Goal: Task Accomplishment & Management: Use online tool/utility

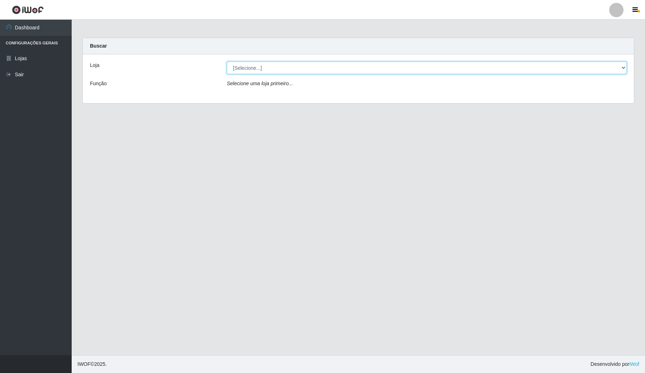
click at [349, 67] on select "[Selecione...] Rede Compras Supermercados - LOJA 4" at bounding box center [427, 68] width 400 height 13
select select "159"
click at [227, 62] on select "[Selecione...] Rede Compras Supermercados - LOJA 4" at bounding box center [427, 68] width 400 height 13
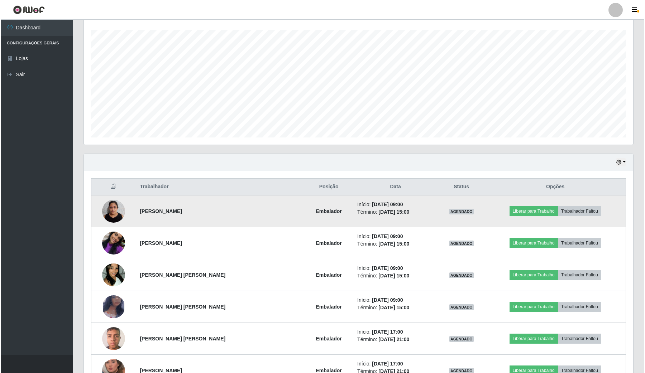
scroll to position [134, 0]
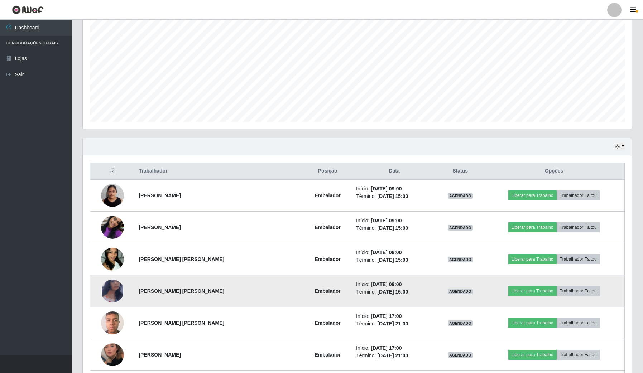
click at [110, 293] on img at bounding box center [112, 291] width 23 height 37
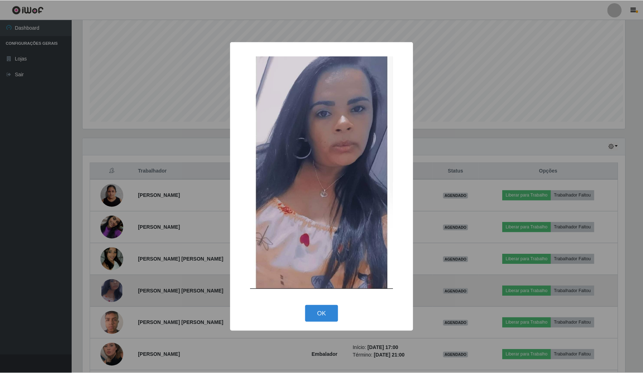
scroll to position [149, 544]
click at [110, 293] on div "× OK Cancel" at bounding box center [322, 186] width 645 height 373
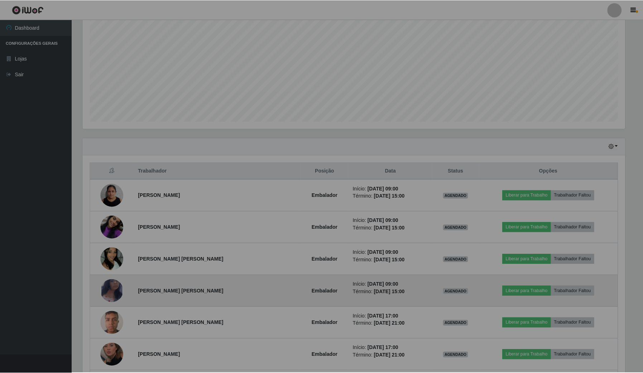
scroll to position [149, 549]
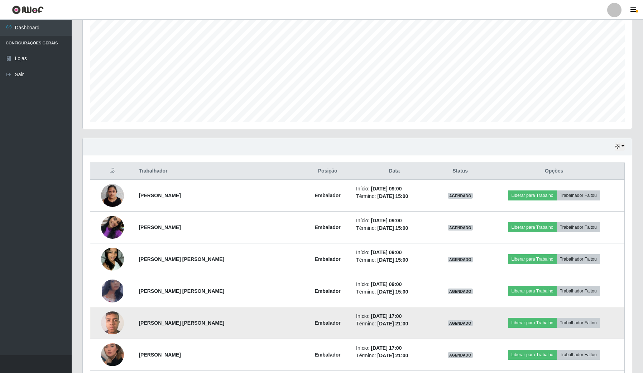
click at [110, 315] on img at bounding box center [112, 323] width 23 height 30
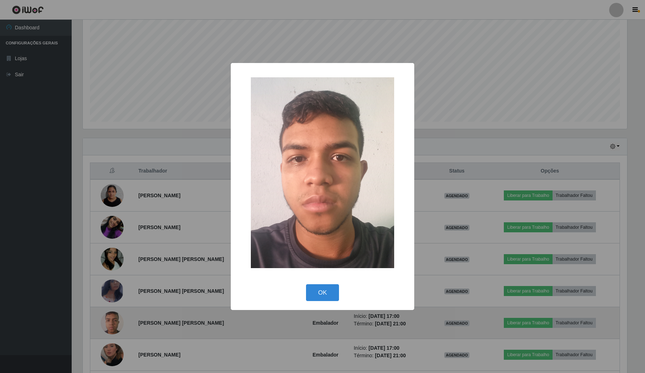
click at [110, 315] on div "× OK Cancel" at bounding box center [322, 186] width 645 height 373
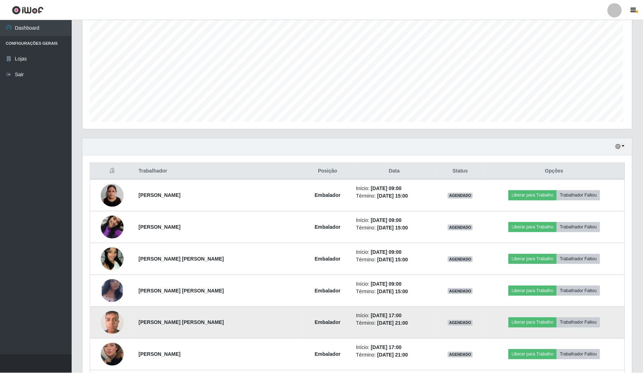
scroll to position [149, 549]
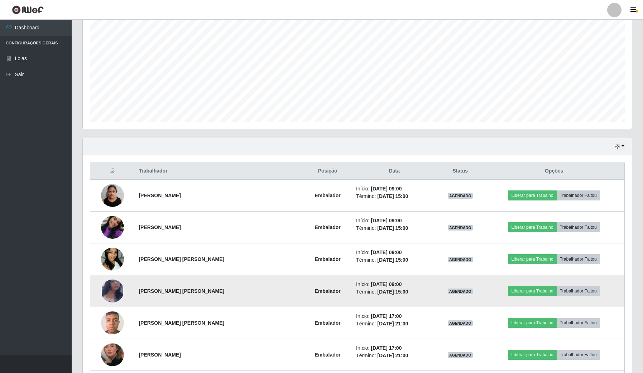
click at [112, 293] on img at bounding box center [112, 291] width 23 height 37
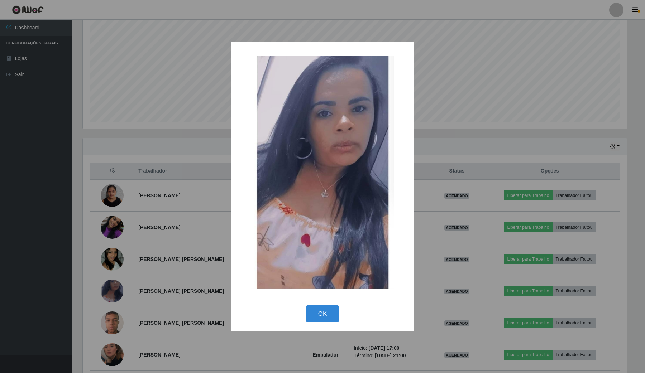
click at [169, 266] on div "× OK Cancel" at bounding box center [322, 186] width 645 height 373
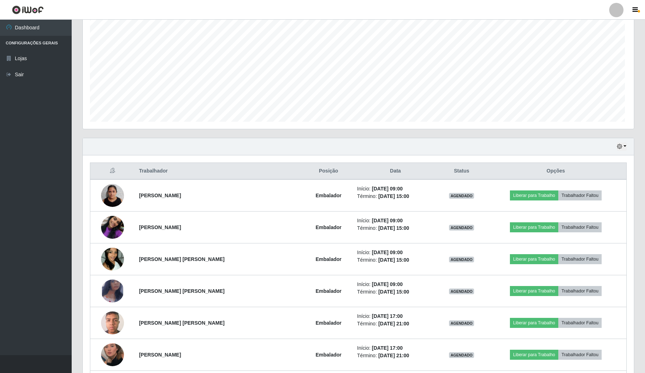
scroll to position [149, 549]
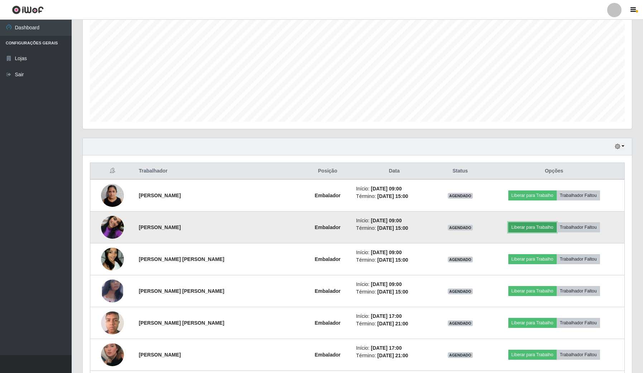
click at [513, 230] on button "Liberar para Trabalho" at bounding box center [532, 228] width 48 height 10
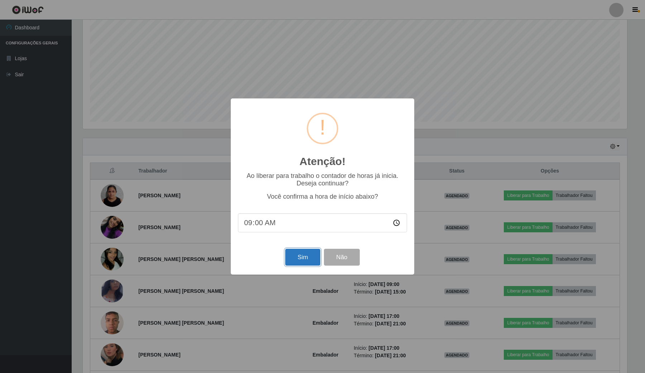
click at [297, 256] on button "Sim" at bounding box center [302, 257] width 35 height 17
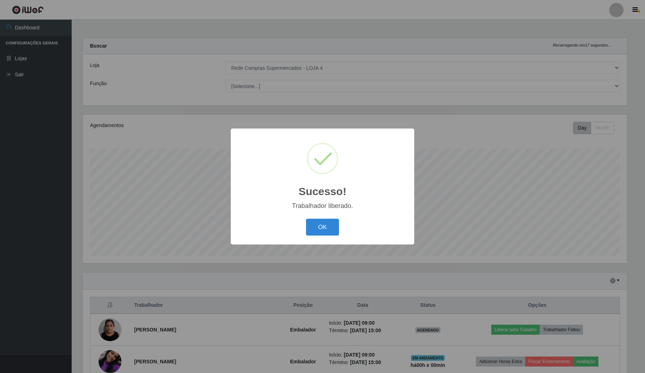
click at [342, 223] on div "OK Cancel" at bounding box center [322, 227] width 169 height 20
click at [339, 223] on div "OK Cancel" at bounding box center [322, 227] width 169 height 20
click at [327, 221] on button "OK" at bounding box center [322, 227] width 33 height 17
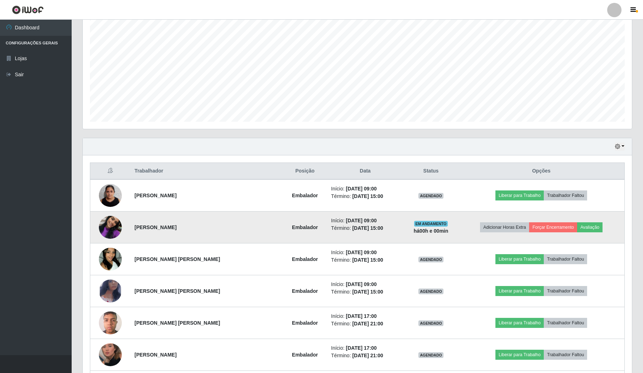
scroll to position [179, 0]
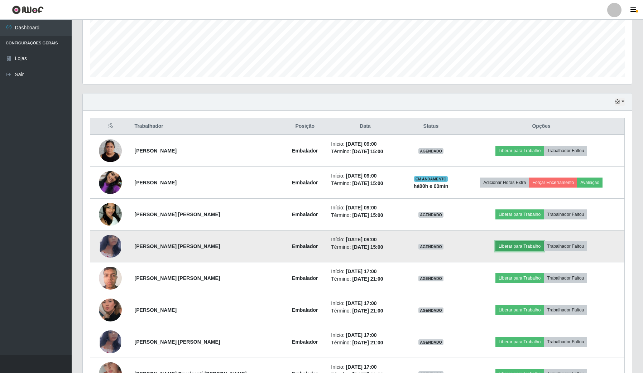
click at [527, 245] on button "Liberar para Trabalho" at bounding box center [520, 247] width 48 height 10
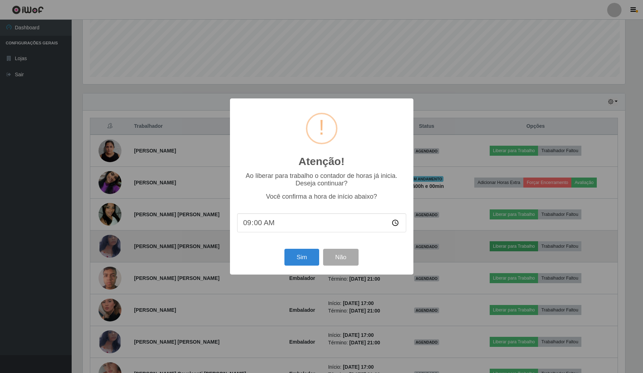
scroll to position [149, 544]
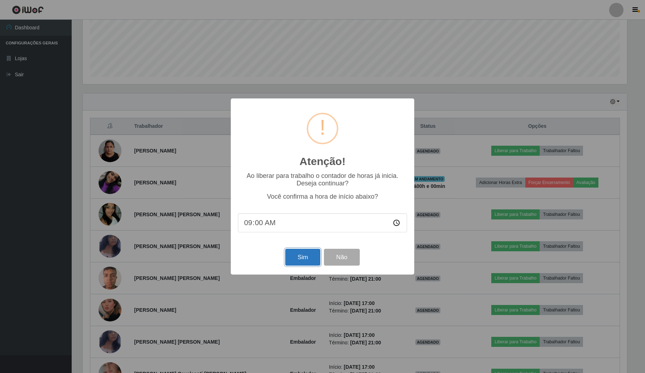
click at [294, 262] on button "Sim" at bounding box center [302, 257] width 35 height 17
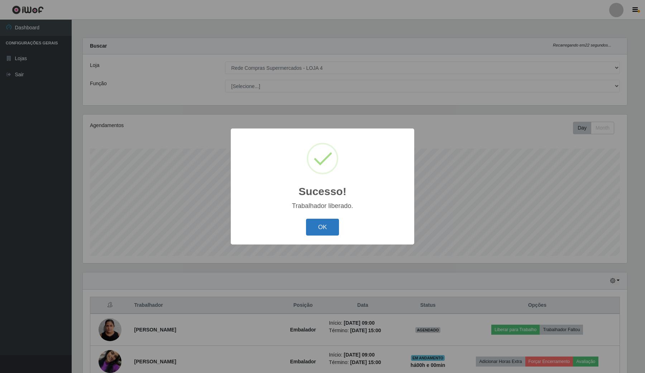
click at [326, 228] on button "OK" at bounding box center [322, 227] width 33 height 17
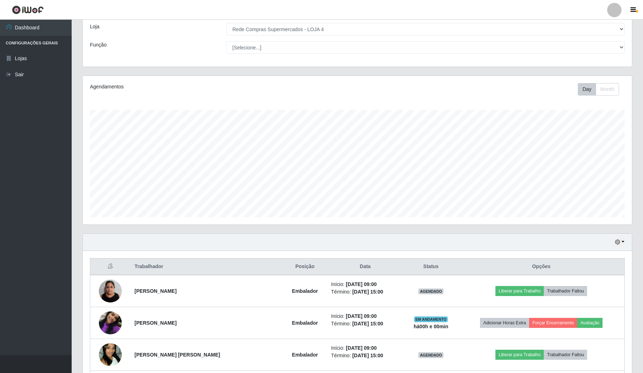
scroll to position [90, 0]
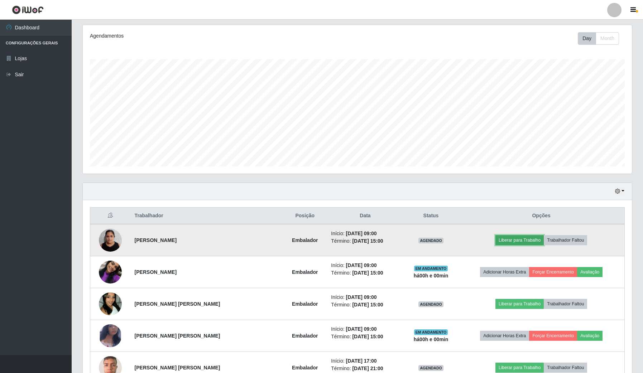
click at [510, 242] on button "Liberar para Trabalho" at bounding box center [520, 240] width 48 height 10
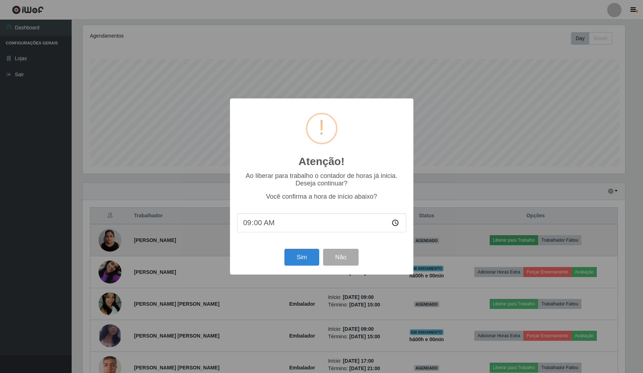
scroll to position [149, 544]
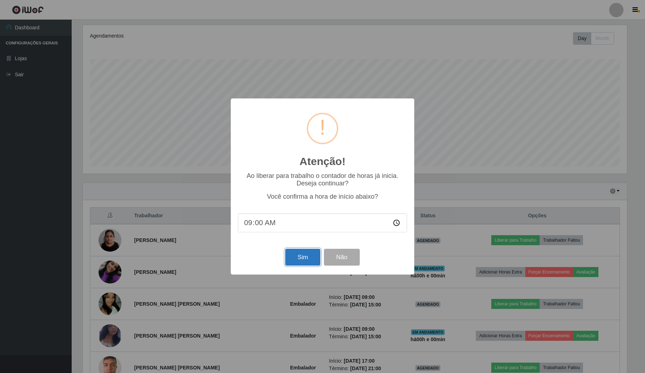
click at [305, 260] on button "Sim" at bounding box center [302, 257] width 35 height 17
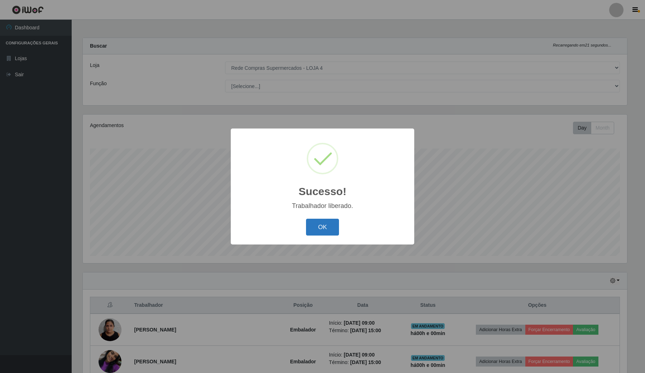
click at [317, 221] on button "OK" at bounding box center [322, 227] width 33 height 17
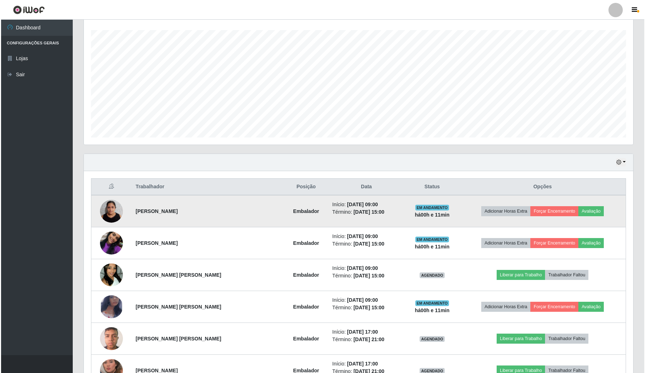
scroll to position [134, 0]
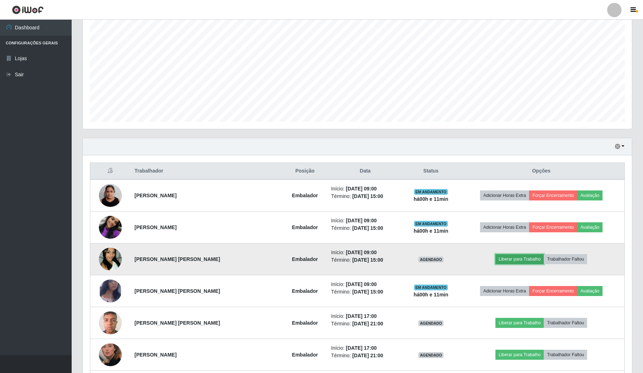
click at [502, 259] on button "Liberar para Trabalho" at bounding box center [520, 259] width 48 height 10
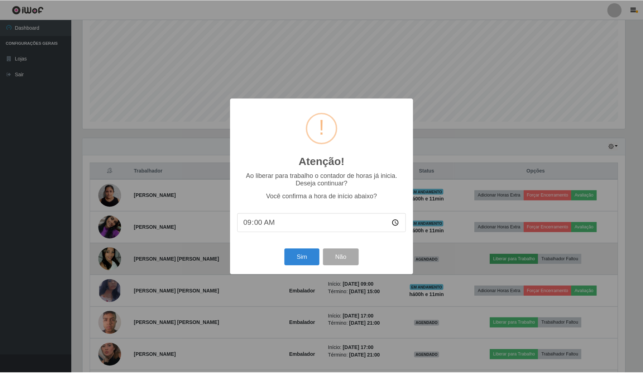
scroll to position [149, 544]
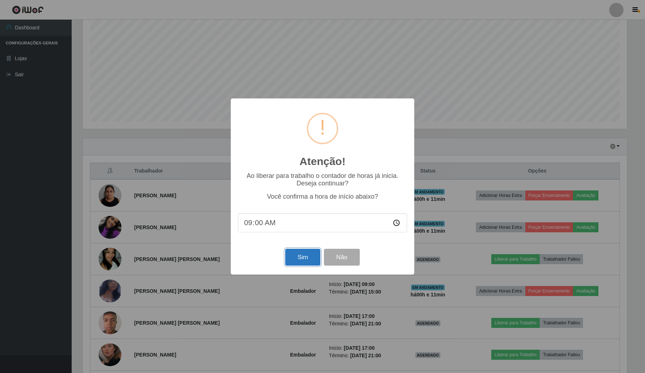
click at [302, 257] on button "Sim" at bounding box center [302, 257] width 35 height 17
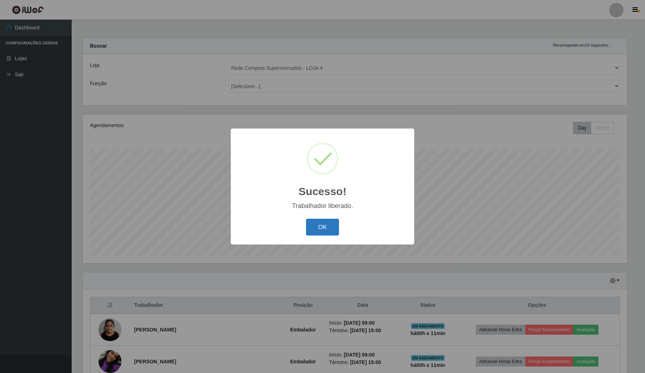
click at [322, 223] on button "OK" at bounding box center [322, 227] width 33 height 17
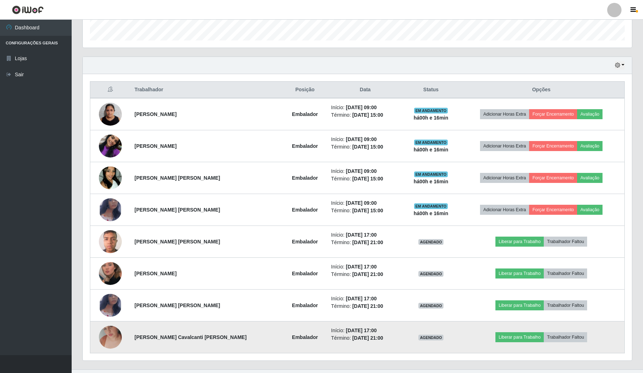
scroll to position [224, 0]
